Goal: Transaction & Acquisition: Purchase product/service

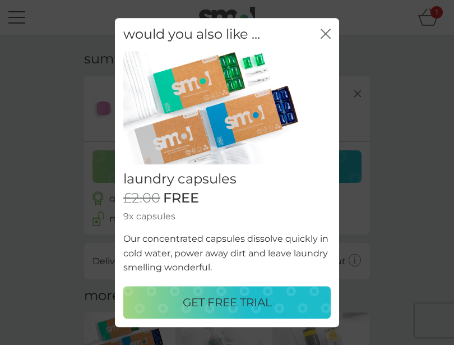
click at [298, 302] on div "GET FREE TRIAL" at bounding box center [226, 302] width 185 height 18
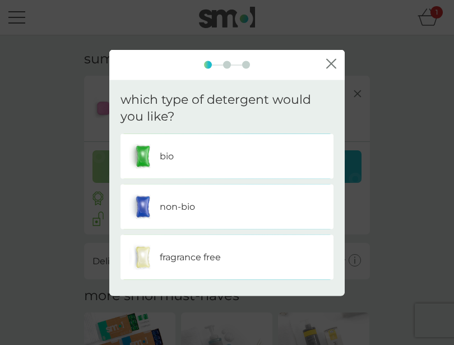
click at [296, 254] on div "fragrance free" at bounding box center [227, 257] width 196 height 28
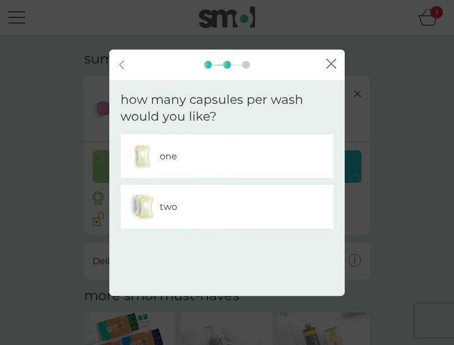
click at [344, 71] on div "back close" at bounding box center [226, 64] width 235 height 30
click at [339, 60] on div "back close" at bounding box center [226, 64] width 235 height 30
click at [288, 211] on div "two" at bounding box center [227, 207] width 196 height 28
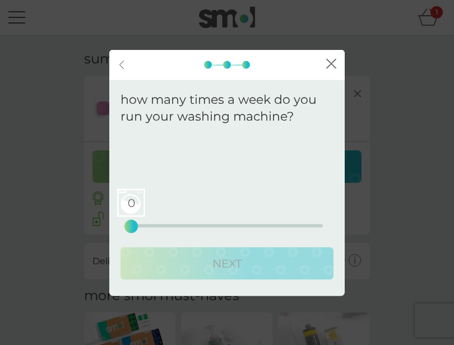
click at [341, 60] on div "back close" at bounding box center [226, 64] width 235 height 30
click at [206, 67] on div at bounding box center [208, 64] width 8 height 8
click at [208, 69] on div "back close" at bounding box center [226, 64] width 235 height 30
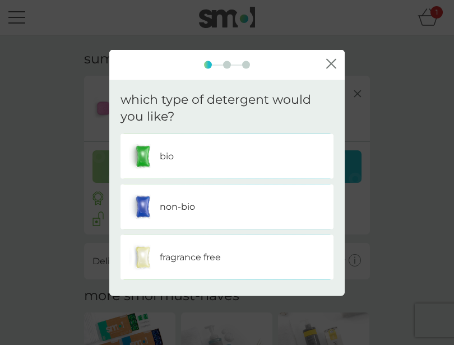
click at [217, 257] on p "fragrance free" at bounding box center [190, 257] width 61 height 15
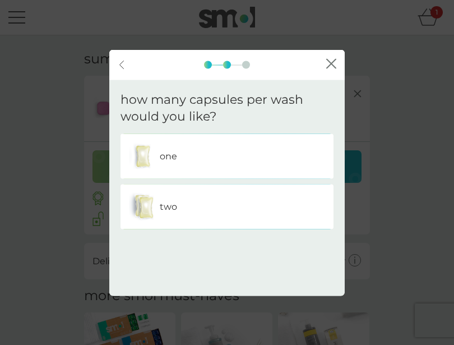
click at [173, 201] on p "two" at bounding box center [168, 206] width 17 height 15
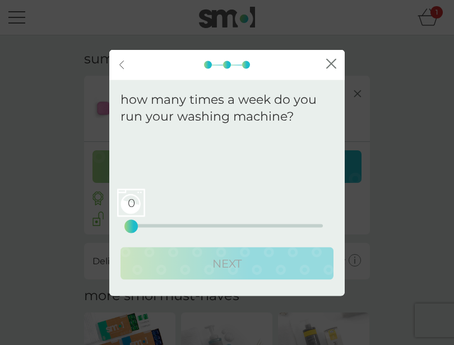
click at [140, 225] on div "0 0 12.5 25" at bounding box center [227, 225] width 192 height 3
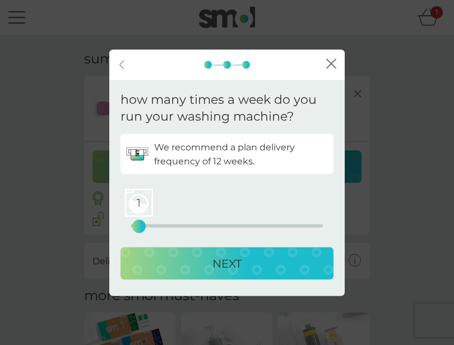
click at [152, 197] on span "1" at bounding box center [139, 203] width 28 height 28
click at [239, 259] on p "NEXT" at bounding box center [226, 263] width 29 height 18
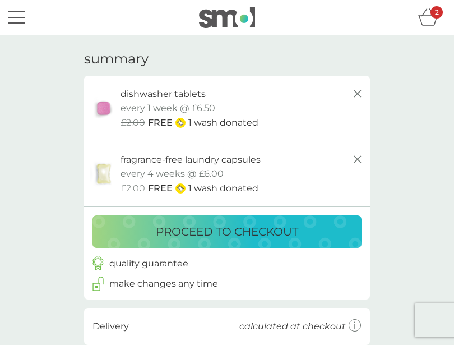
click at [444, 10] on div "2" at bounding box center [431, 17] width 28 height 22
click at [333, 233] on div "proceed to checkout" at bounding box center [227, 231] width 246 height 18
